Goal: Task Accomplishment & Management: Use online tool/utility

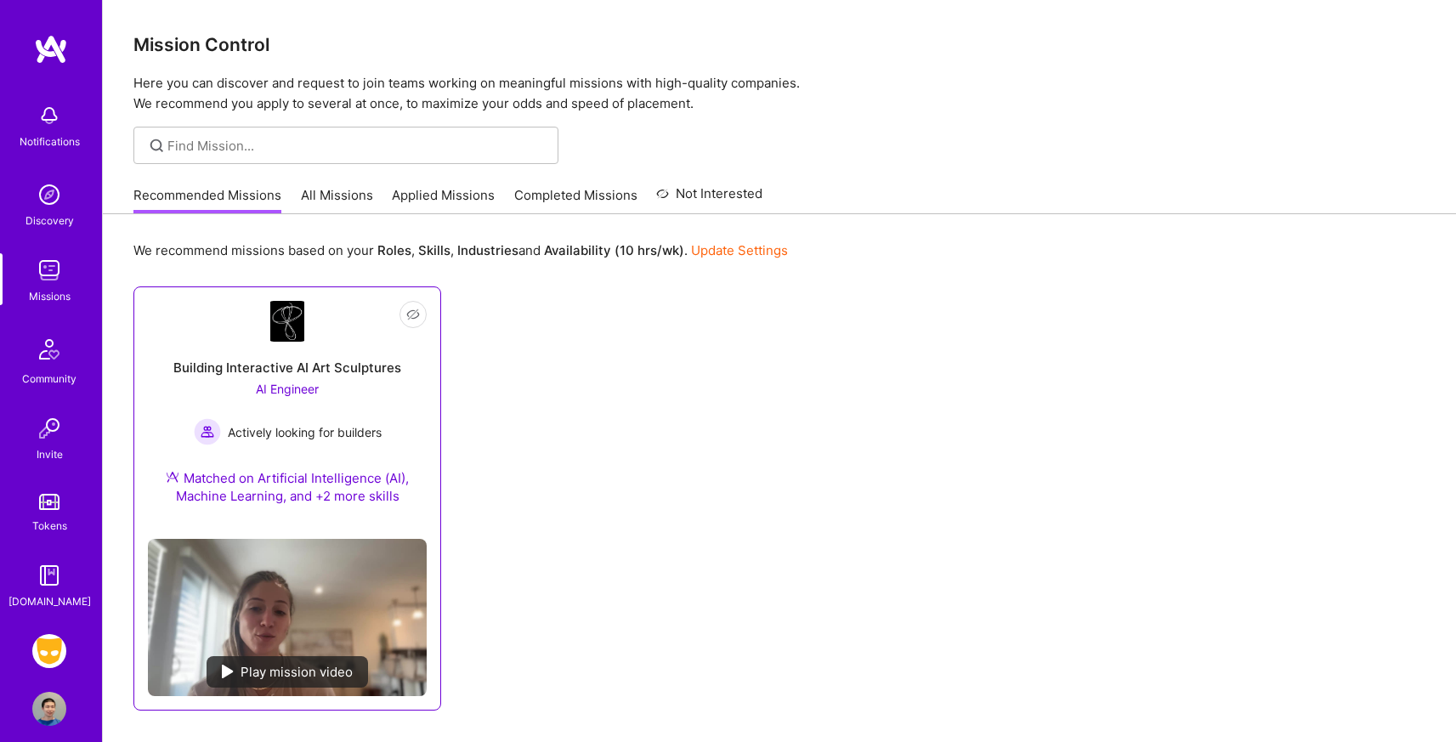
click at [343, 388] on div "AI Engineer Actively looking for builders" at bounding box center [288, 412] width 188 height 65
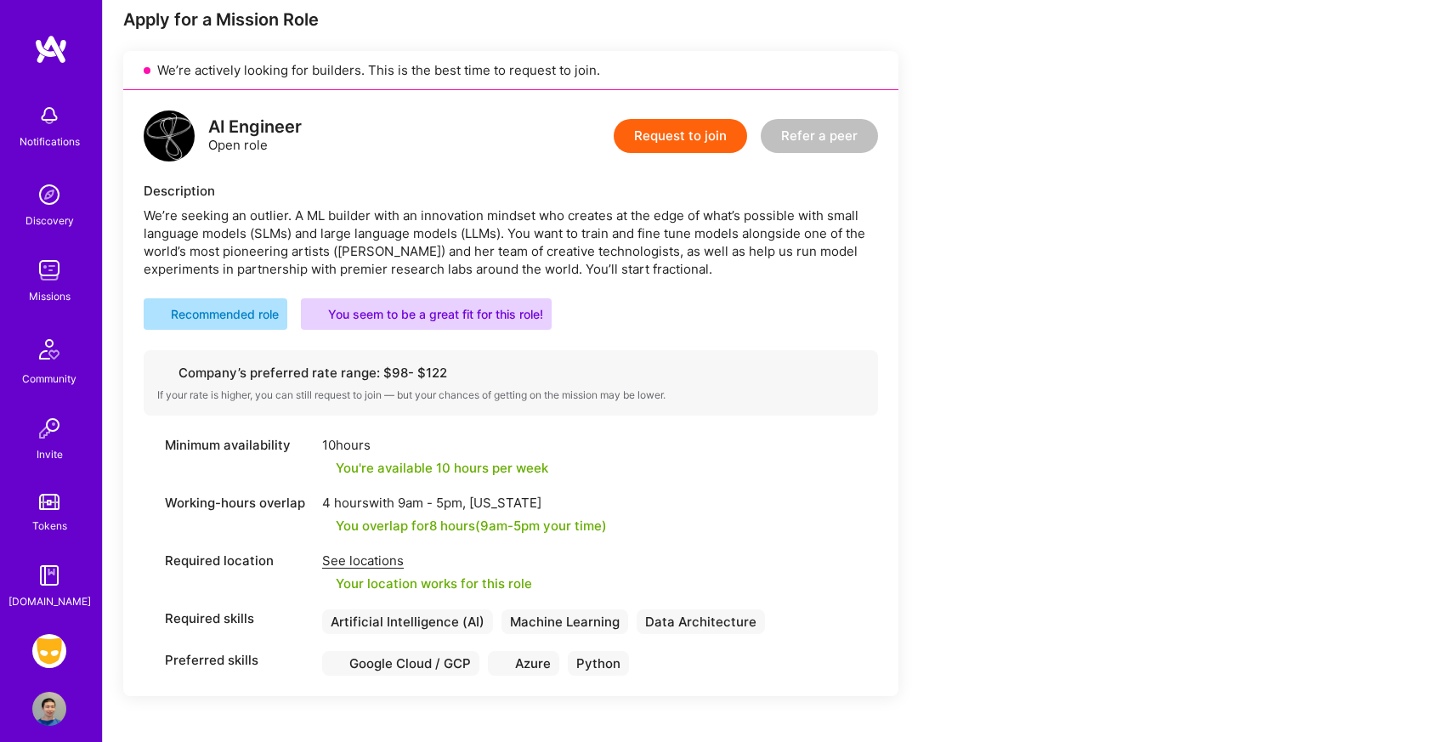
scroll to position [275, 0]
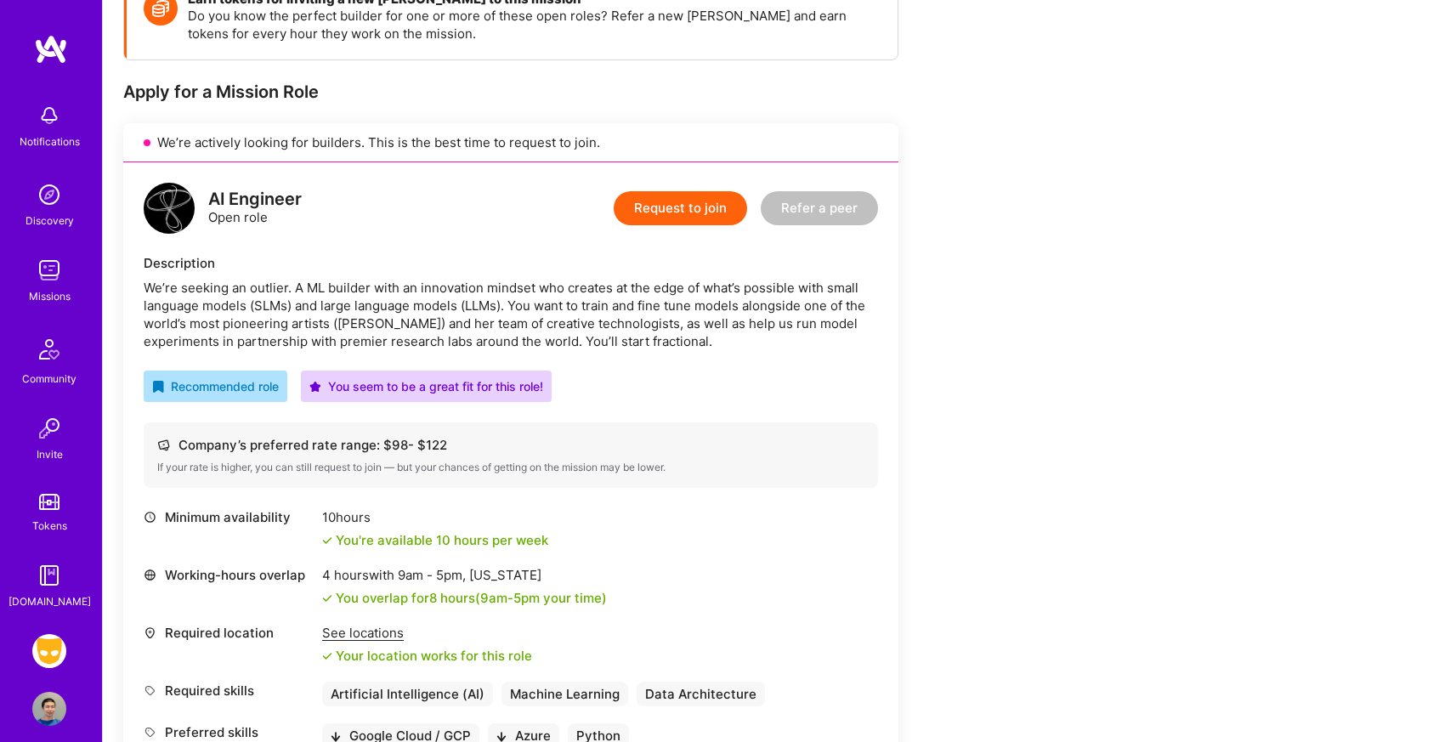
click at [34, 649] on img at bounding box center [49, 651] width 34 height 34
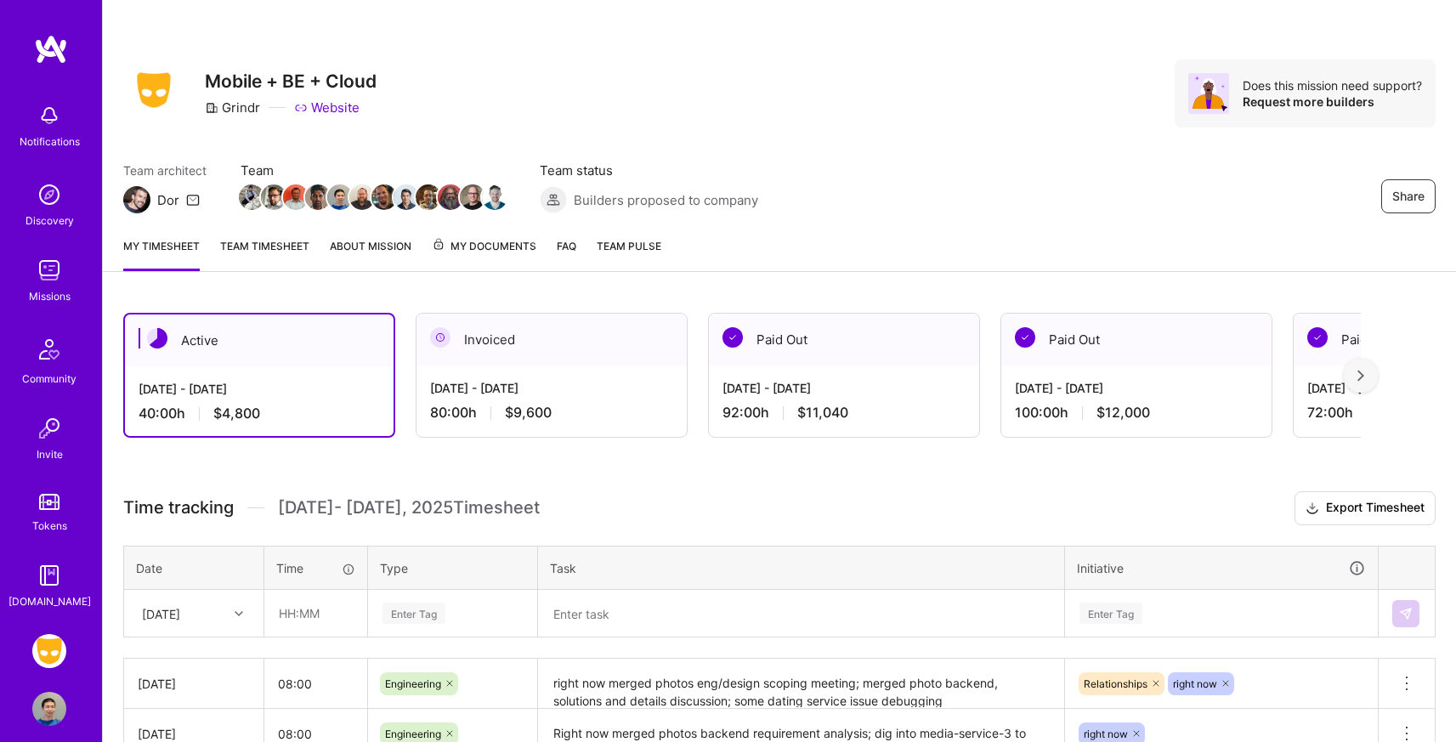
click at [272, 244] on link "Team timesheet" at bounding box center [264, 254] width 89 height 34
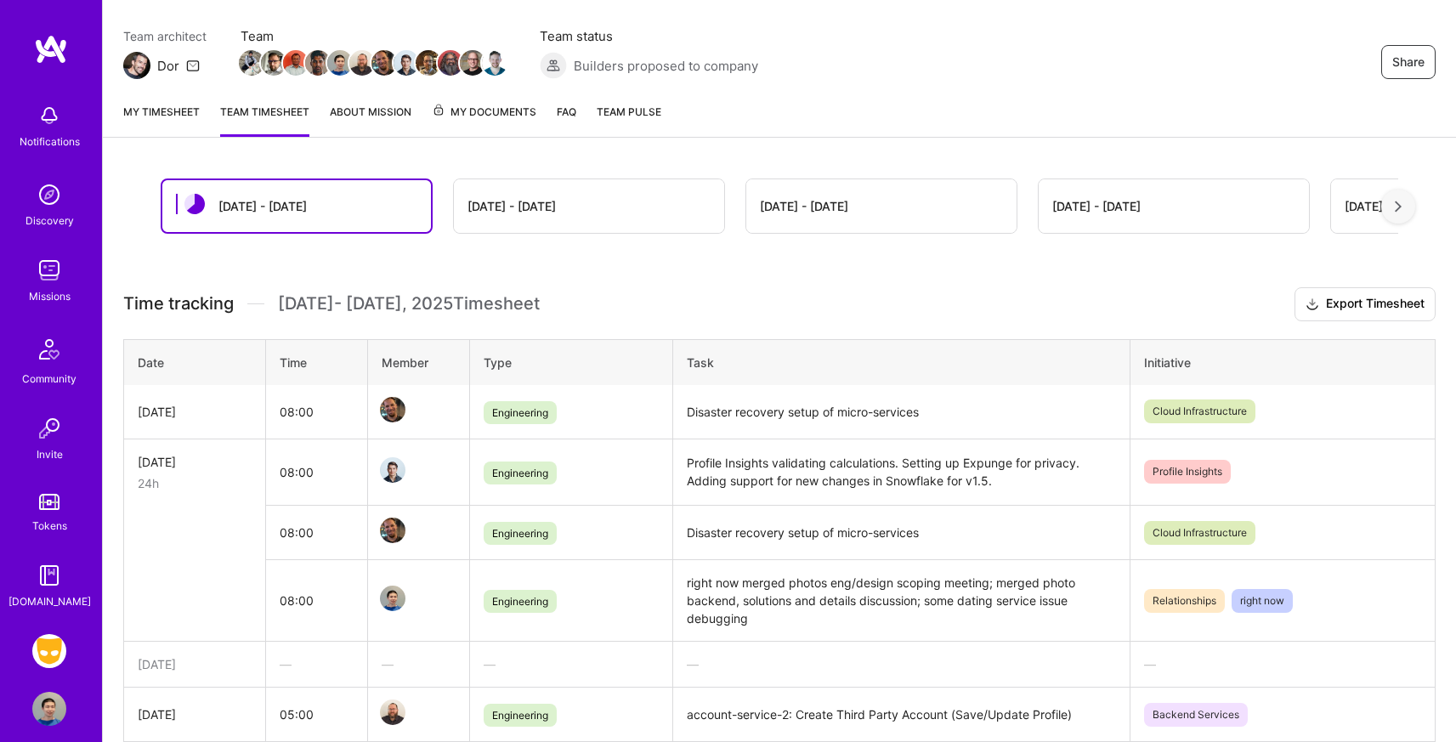
scroll to position [141, 0]
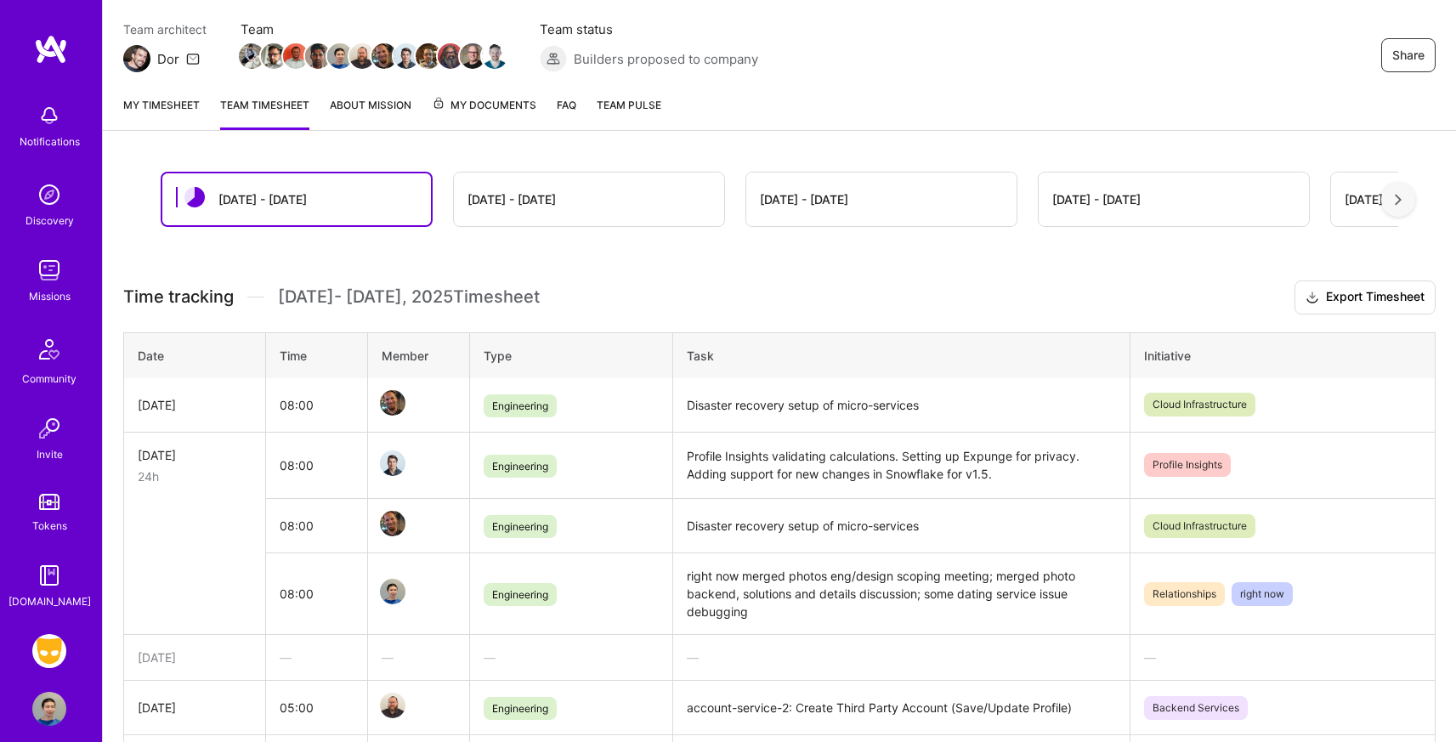
click at [154, 105] on link "My timesheet" at bounding box center [161, 113] width 76 height 34
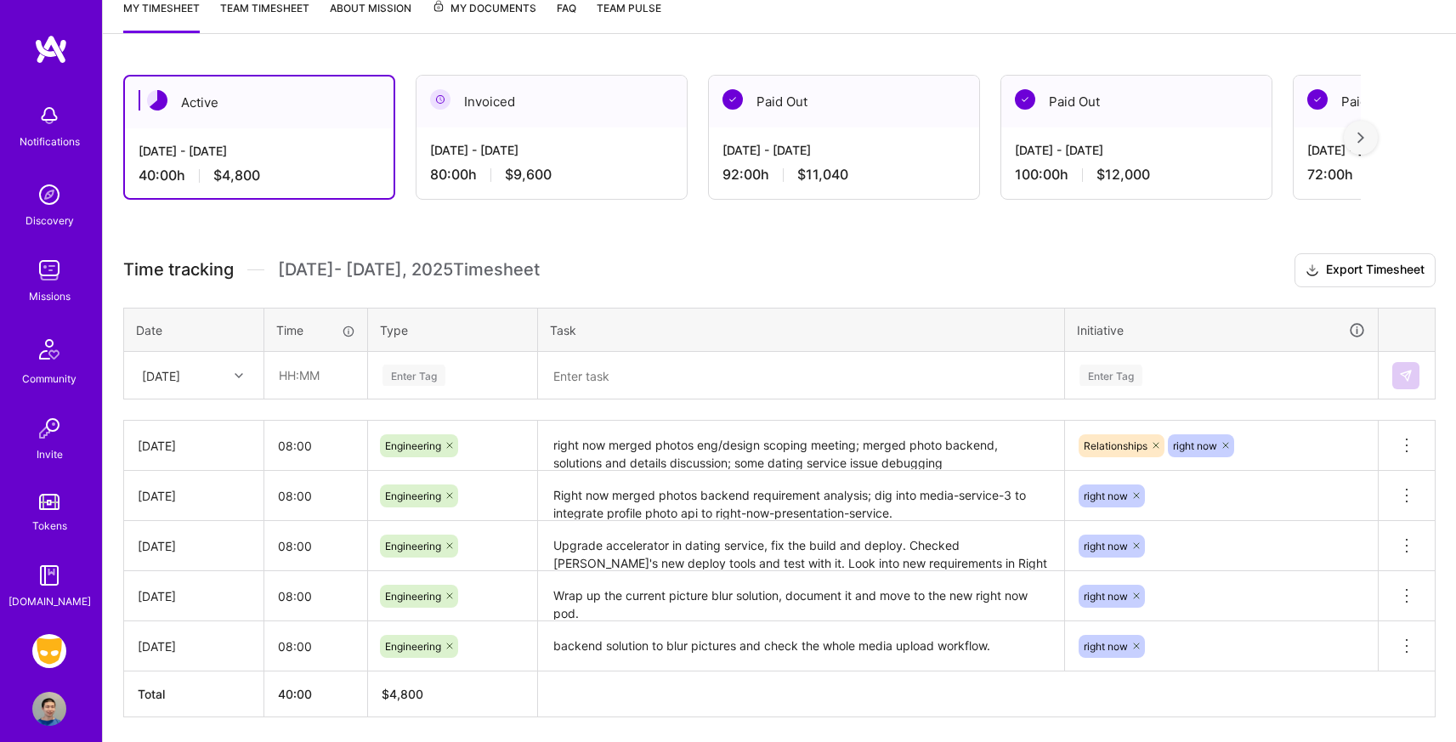
scroll to position [239, 0]
click at [308, 378] on input "text" at bounding box center [315, 374] width 101 height 45
type input "08:00"
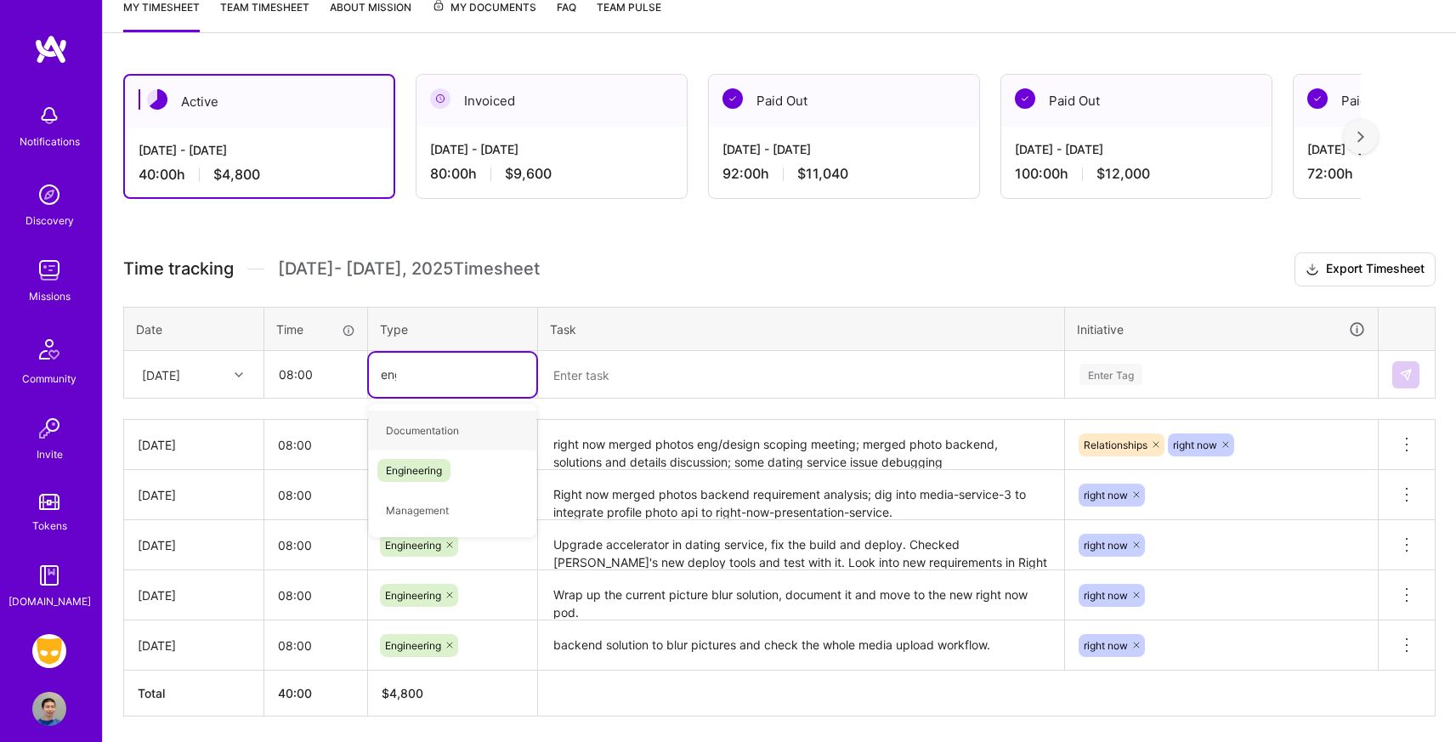
type input "engi"
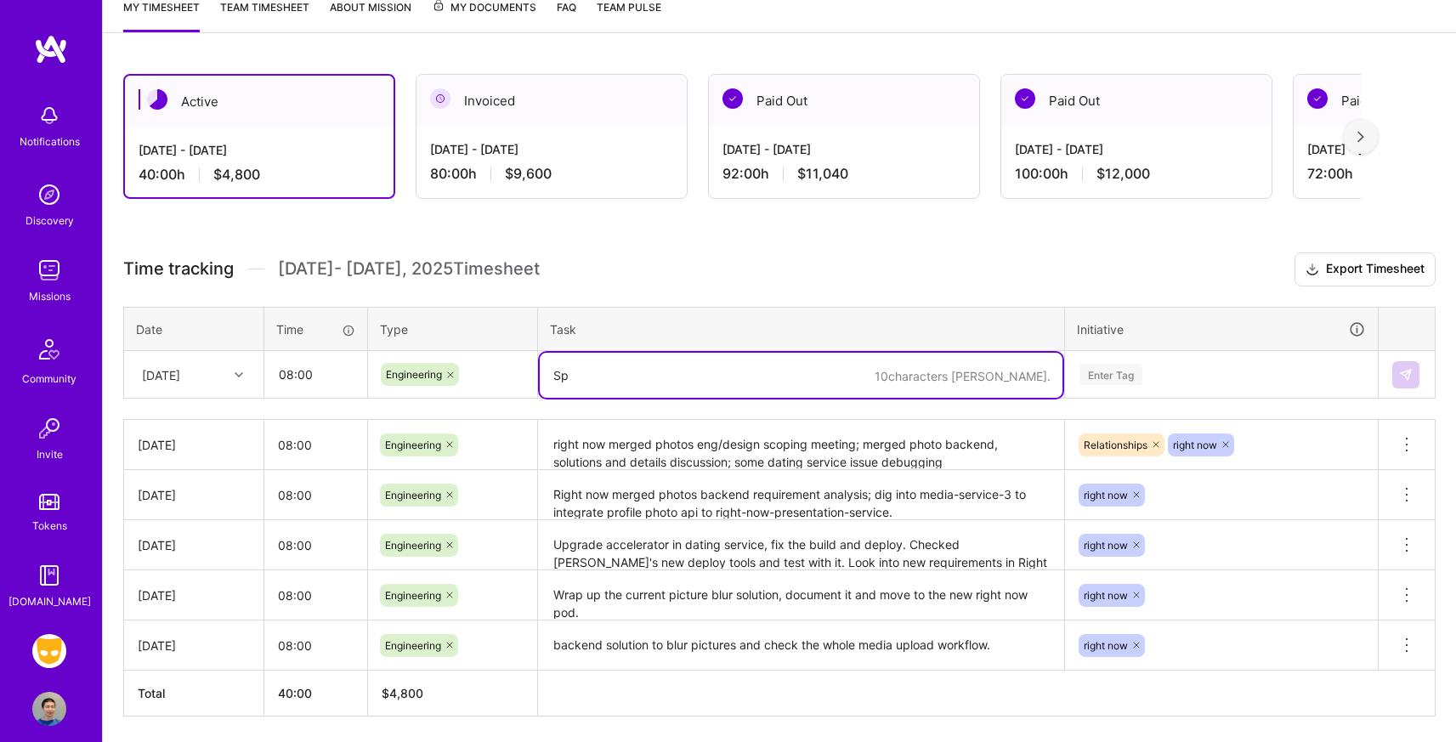
type textarea "S"
paste textarea "[URL][DOMAIN_NAME]"
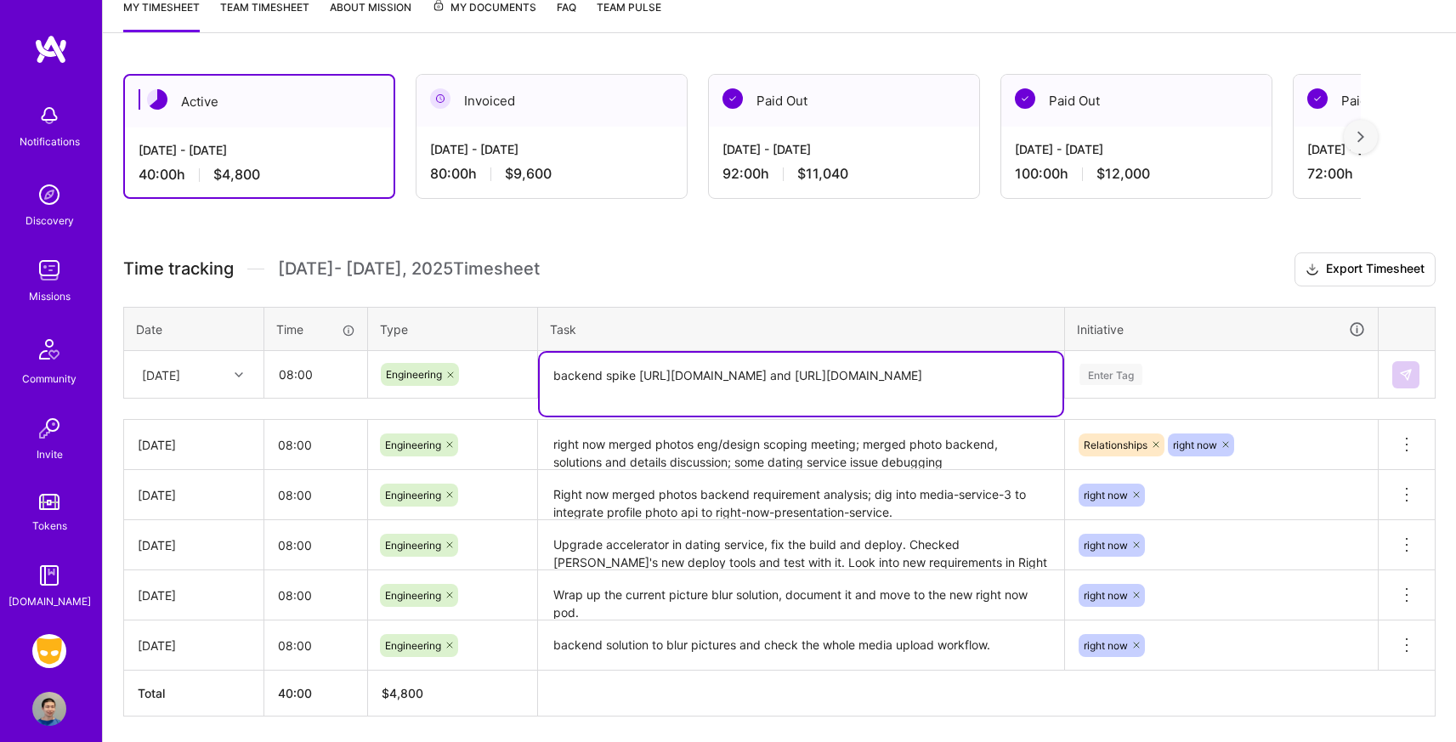
type textarea "backend spike [URL][DOMAIN_NAME] and [URL][DOMAIN_NAME]"
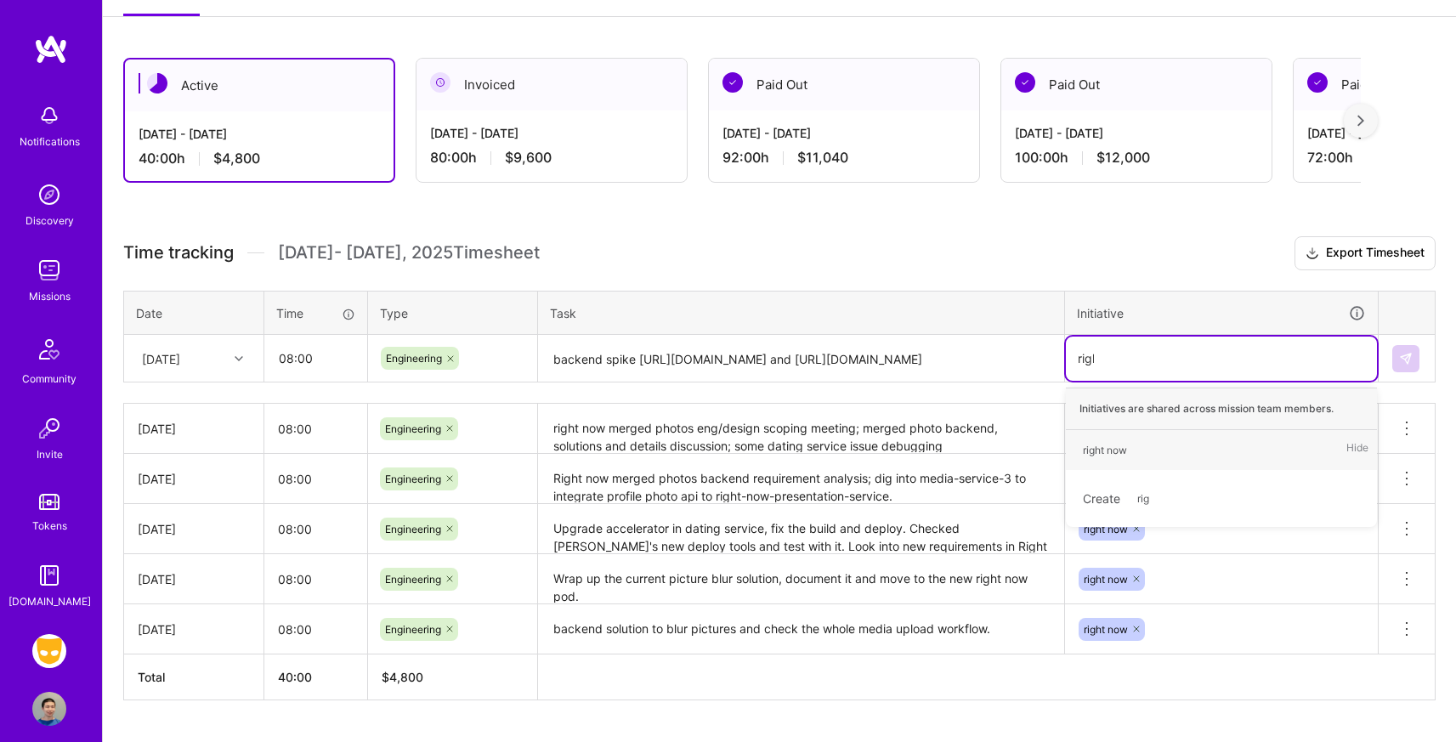
type input "right"
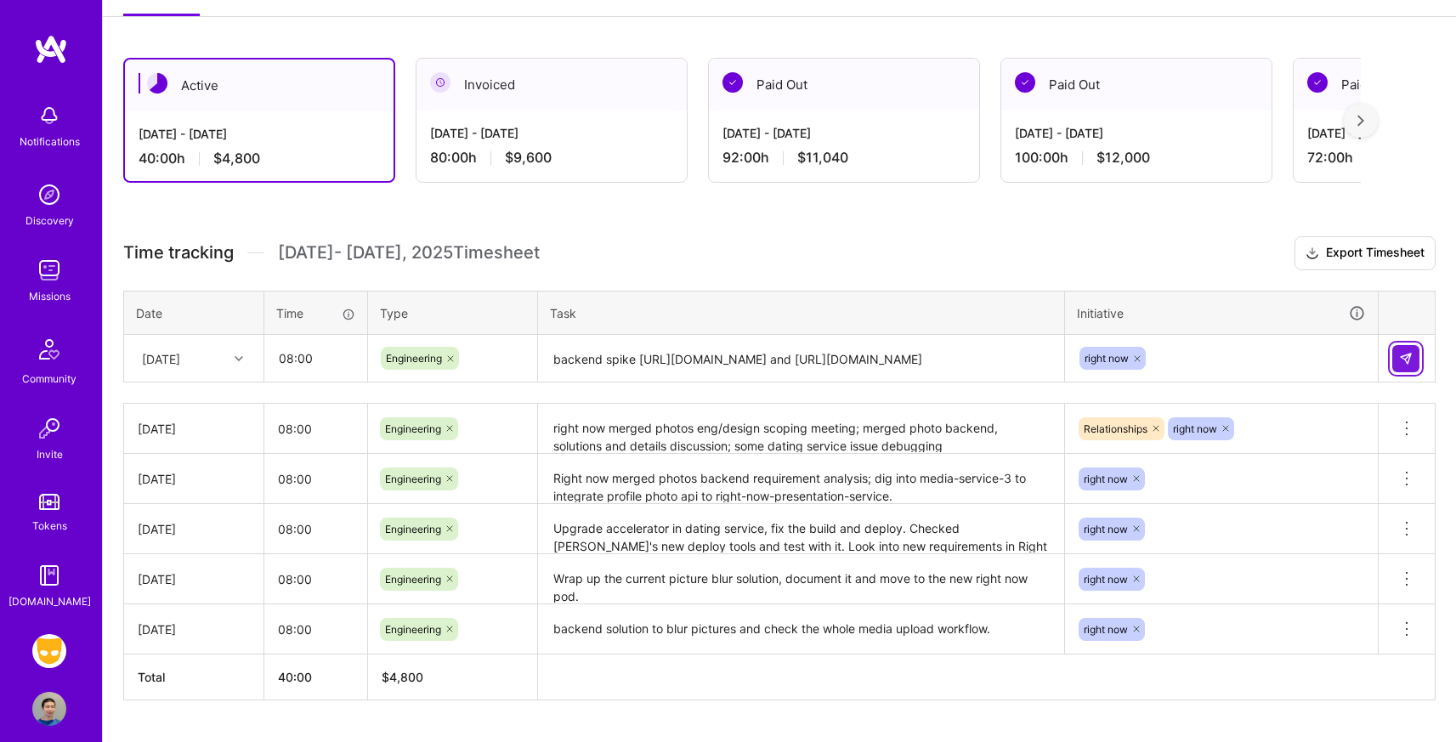
click at [1408, 354] on img at bounding box center [1406, 359] width 14 height 14
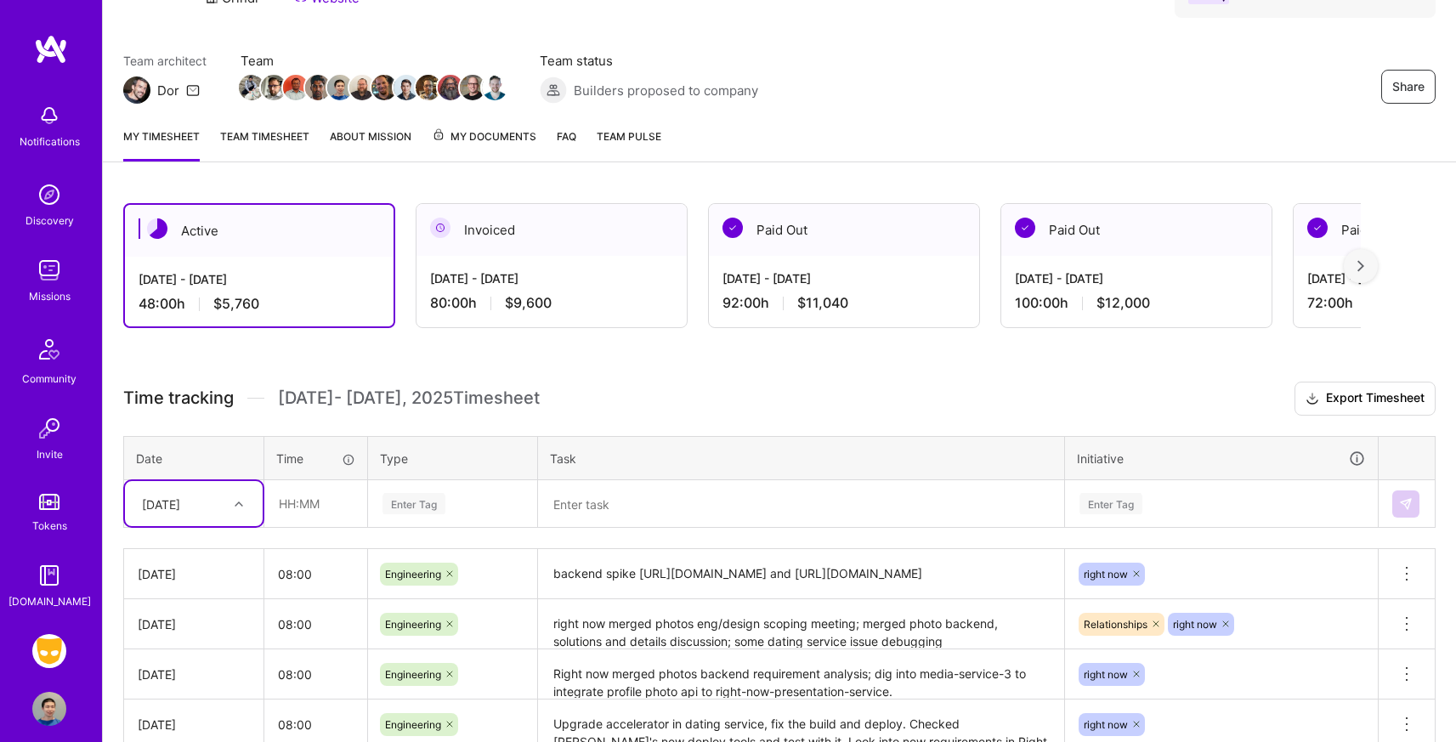
scroll to position [149, 0]
